Goal: Find specific page/section: Find specific page/section

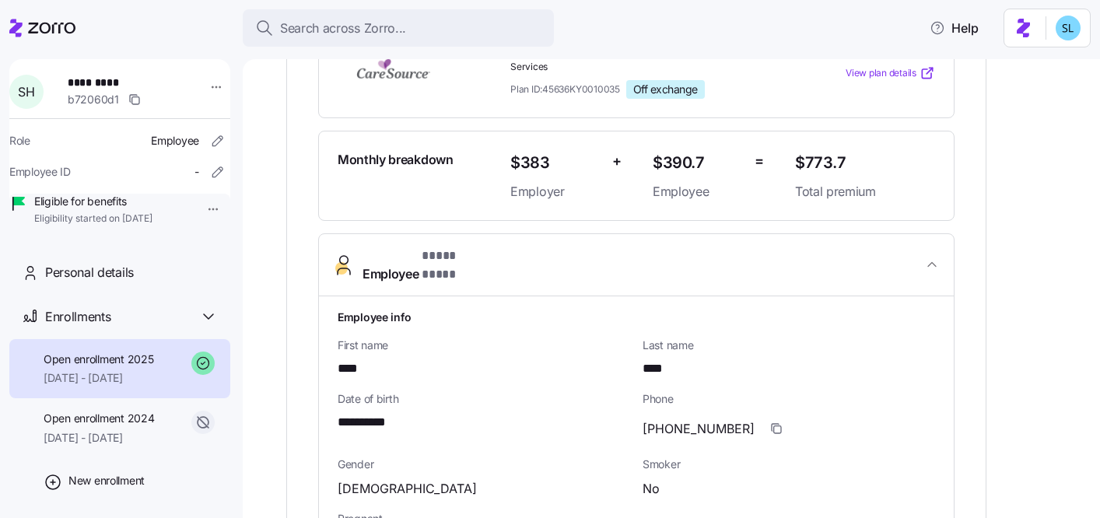
scroll to position [237, 0]
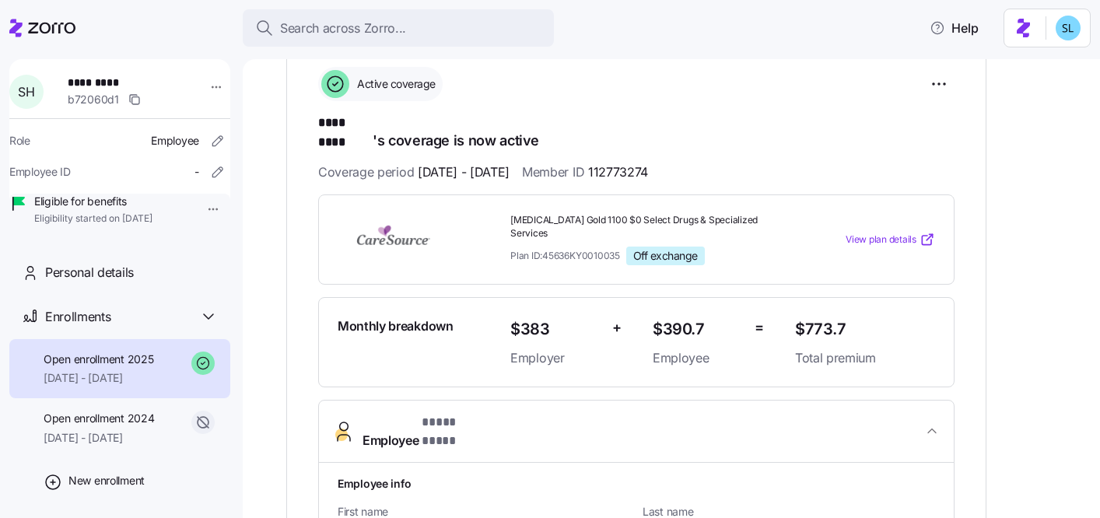
click at [733, 469] on div "Employee info" at bounding box center [637, 483] width 610 height 29
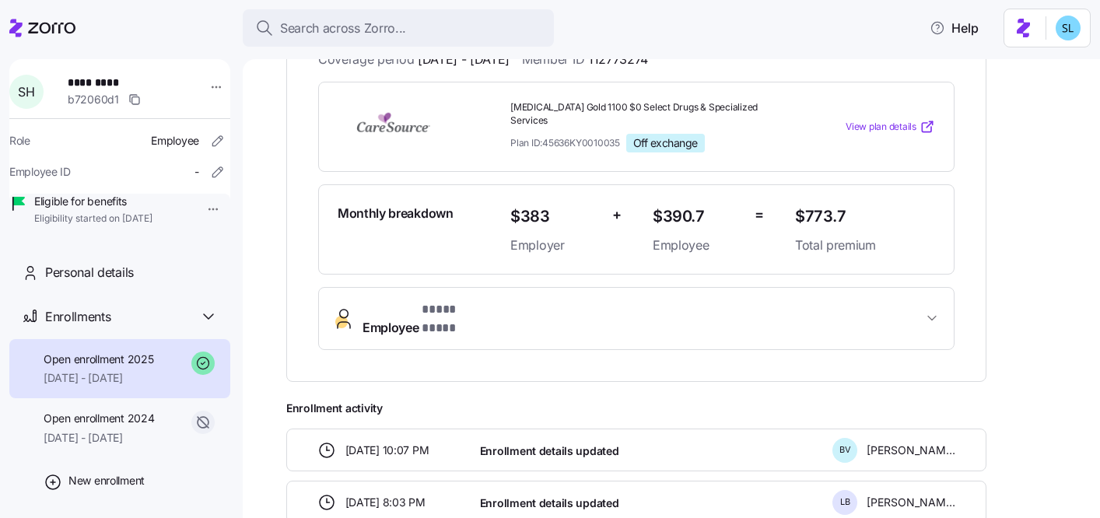
scroll to position [358, 0]
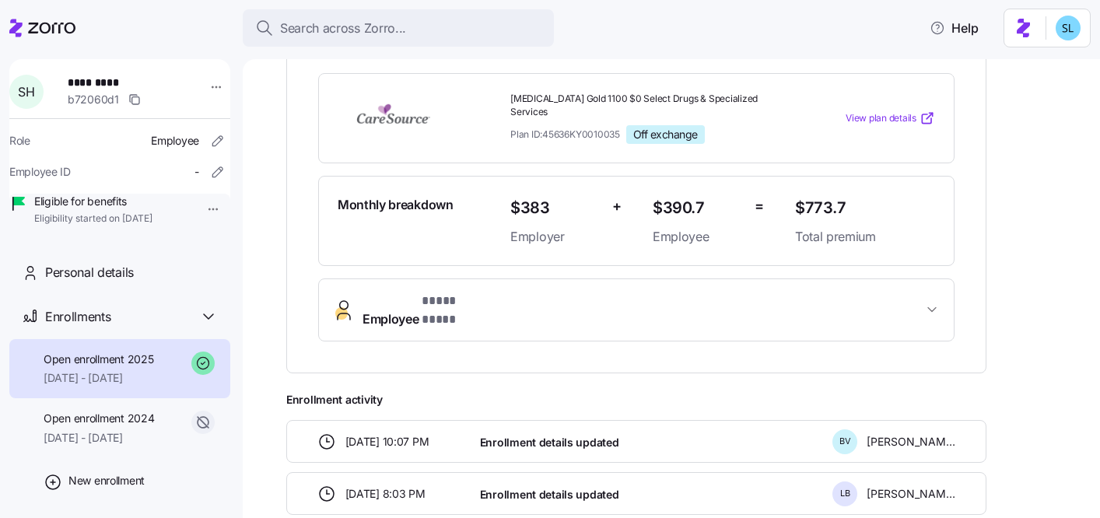
click at [834, 195] on span "$773.7" at bounding box center [865, 208] width 140 height 26
copy span "$773.7"
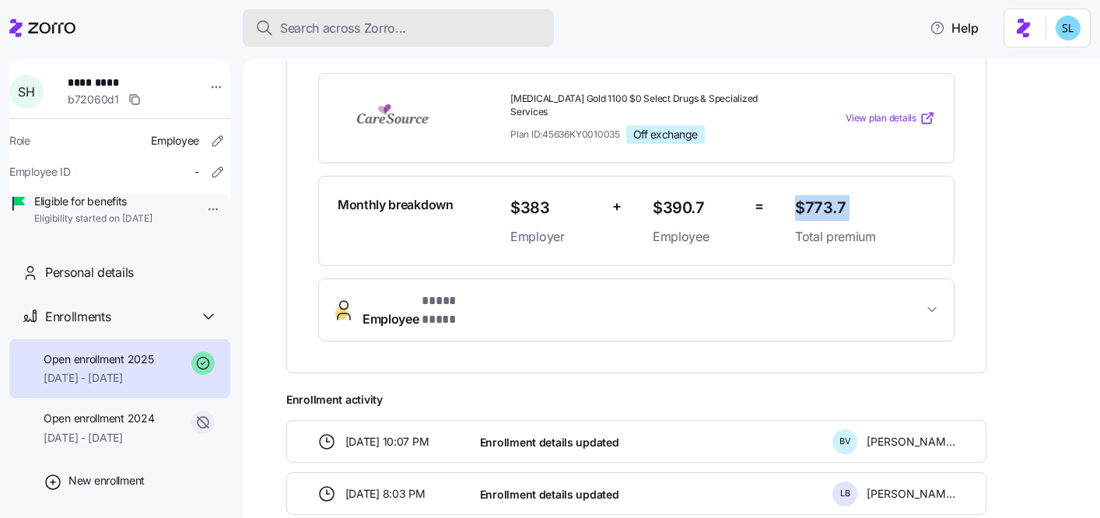
click at [449, 33] on div "Search across Zorro..." at bounding box center [398, 28] width 286 height 19
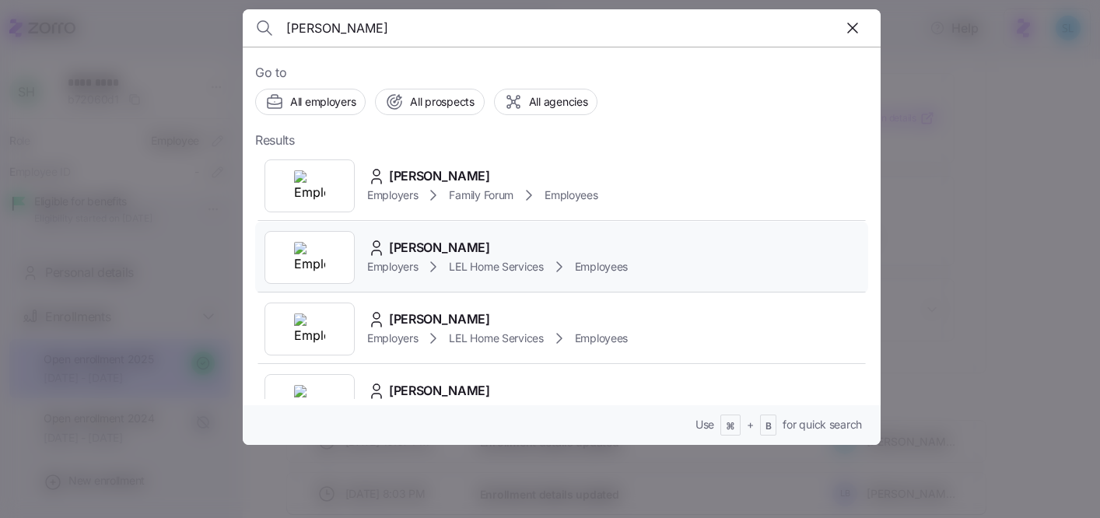
type input "[PERSON_NAME]"
click at [483, 241] on span "[PERSON_NAME]" at bounding box center [439, 247] width 101 height 19
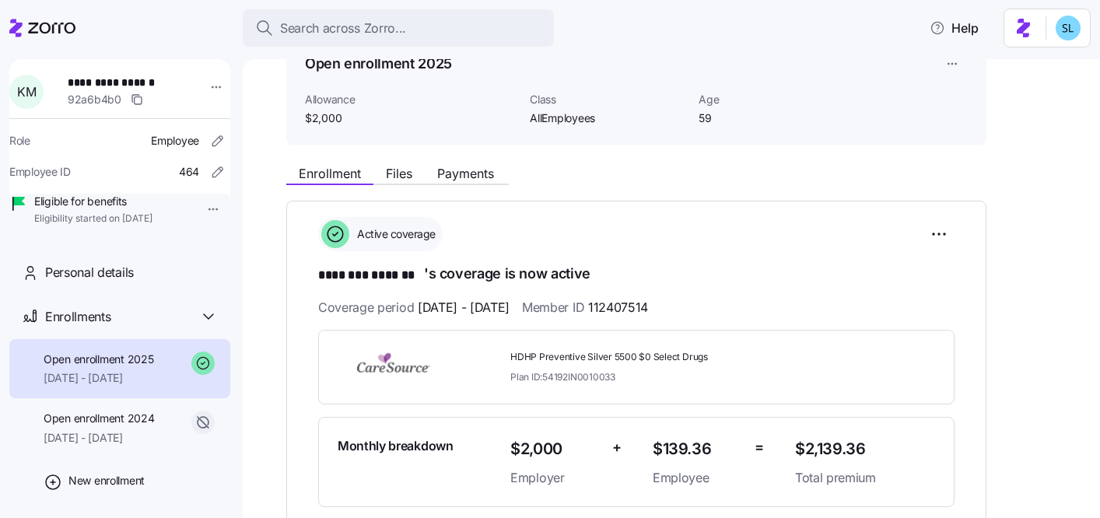
scroll to position [56, 0]
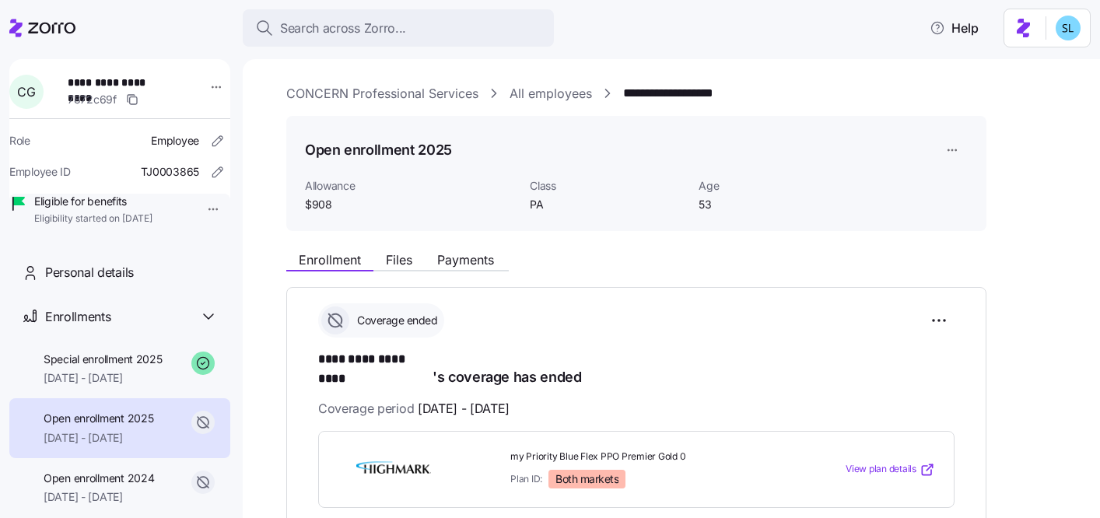
scroll to position [75, 0]
